Goal: Communication & Community: Answer question/provide support

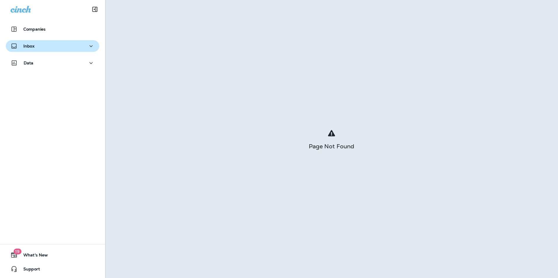
click at [65, 48] on div "Inbox" at bounding box center [53, 46] width 84 height 7
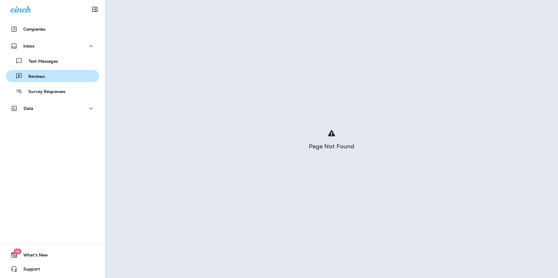
click at [66, 72] on div "Reviews" at bounding box center [52, 76] width 89 height 9
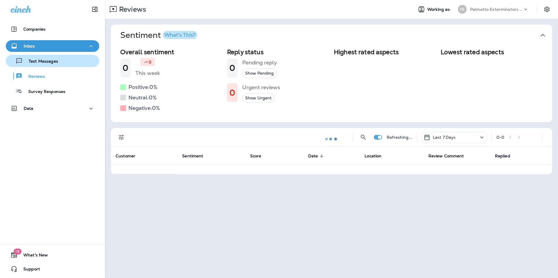
click at [68, 64] on div "Text Messages" at bounding box center [52, 61] width 89 height 9
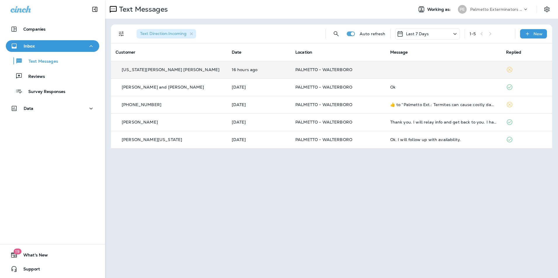
click at [420, 76] on td at bounding box center [443, 70] width 116 height 18
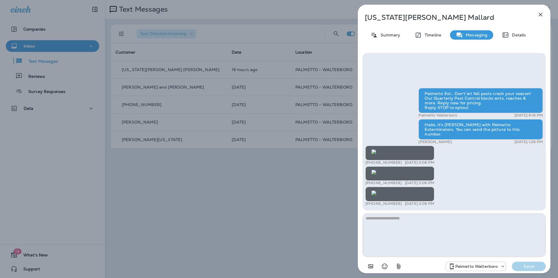
scroll to position [-379, 0]
click at [376, 150] on img at bounding box center [373, 152] width 5 height 5
click at [376, 191] on img at bounding box center [373, 193] width 5 height 5
click at [544, 17] on button "button" at bounding box center [541, 15] width 12 height 12
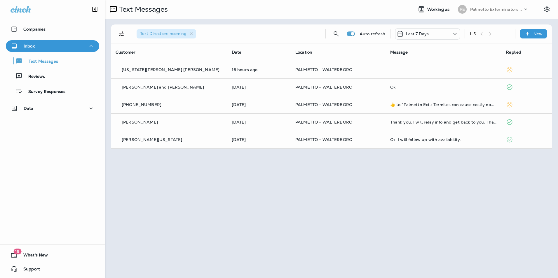
click at [536, 36] on div at bounding box center [279, 139] width 558 height 278
click at [534, 32] on p "New" at bounding box center [537, 34] width 9 height 5
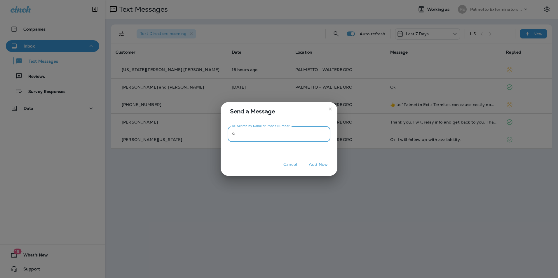
click at [274, 136] on input "To: Search by Name or Phone Number" at bounding box center [284, 134] width 92 height 15
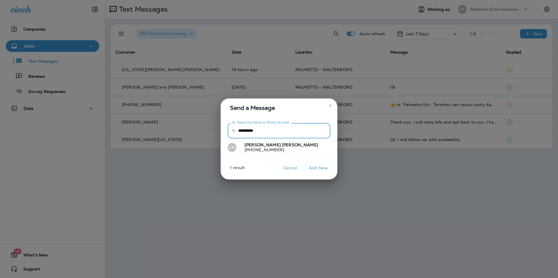
type input "**********"
click at [273, 140] on div "CR [PERSON_NAME] [PHONE_NUMBER]" at bounding box center [279, 148] width 103 height 18
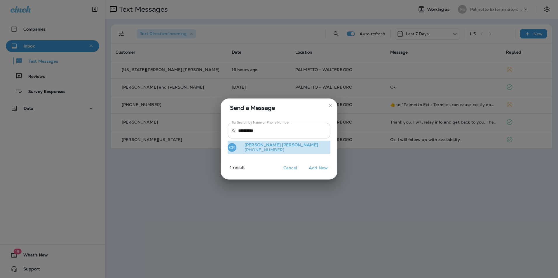
click at [273, 142] on button "CR [PERSON_NAME] [PHONE_NUMBER]" at bounding box center [279, 147] width 103 height 13
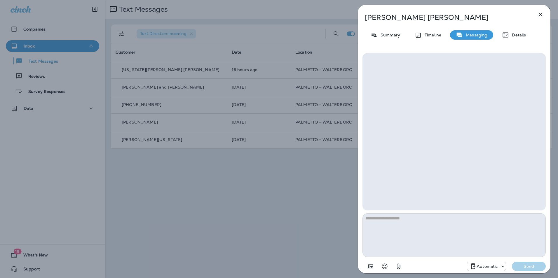
click at [420, 224] on textarea at bounding box center [453, 236] width 183 height 44
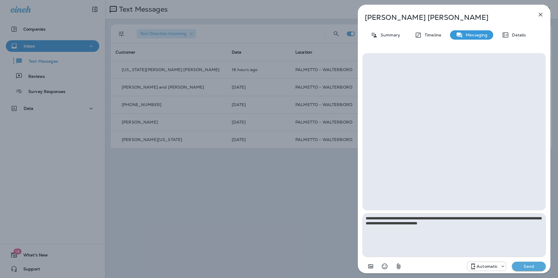
type textarea "**********"
click at [531, 266] on p "Send" at bounding box center [528, 266] width 25 height 5
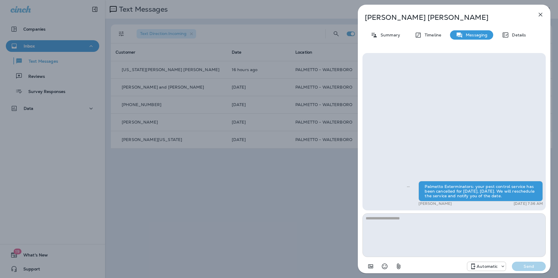
click at [539, 13] on icon "button" at bounding box center [541, 15] width 4 height 4
